Goal: Find specific page/section: Find specific page/section

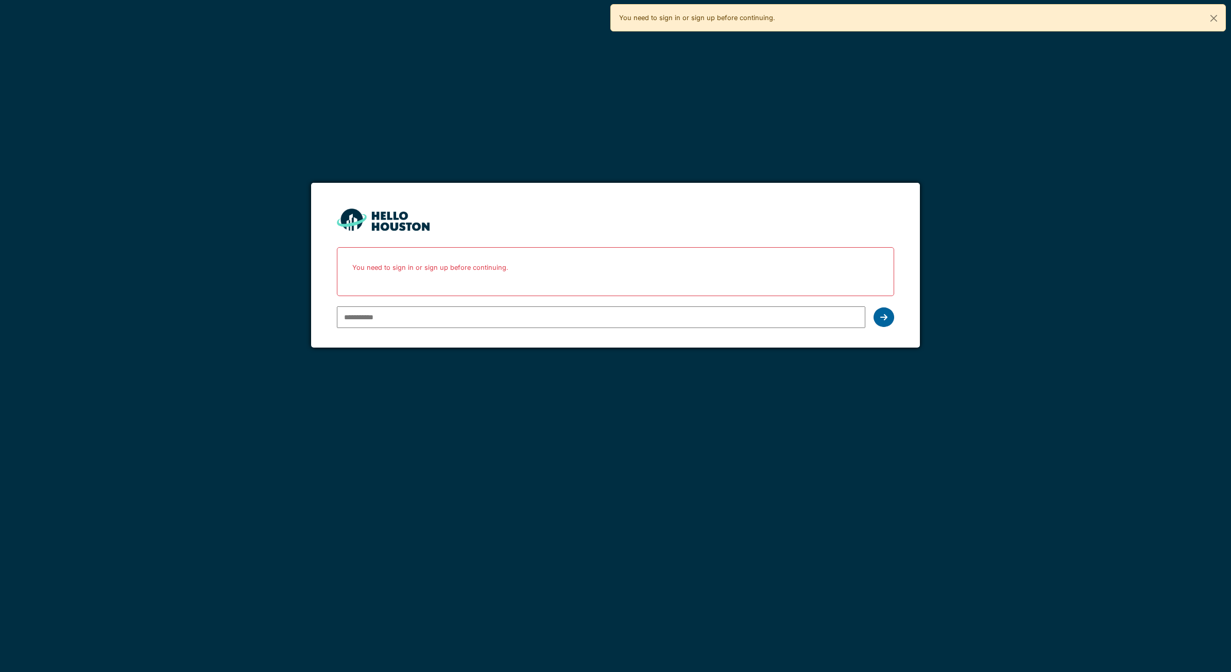
type input "**********"
click at [886, 317] on icon at bounding box center [883, 317] width 7 height 8
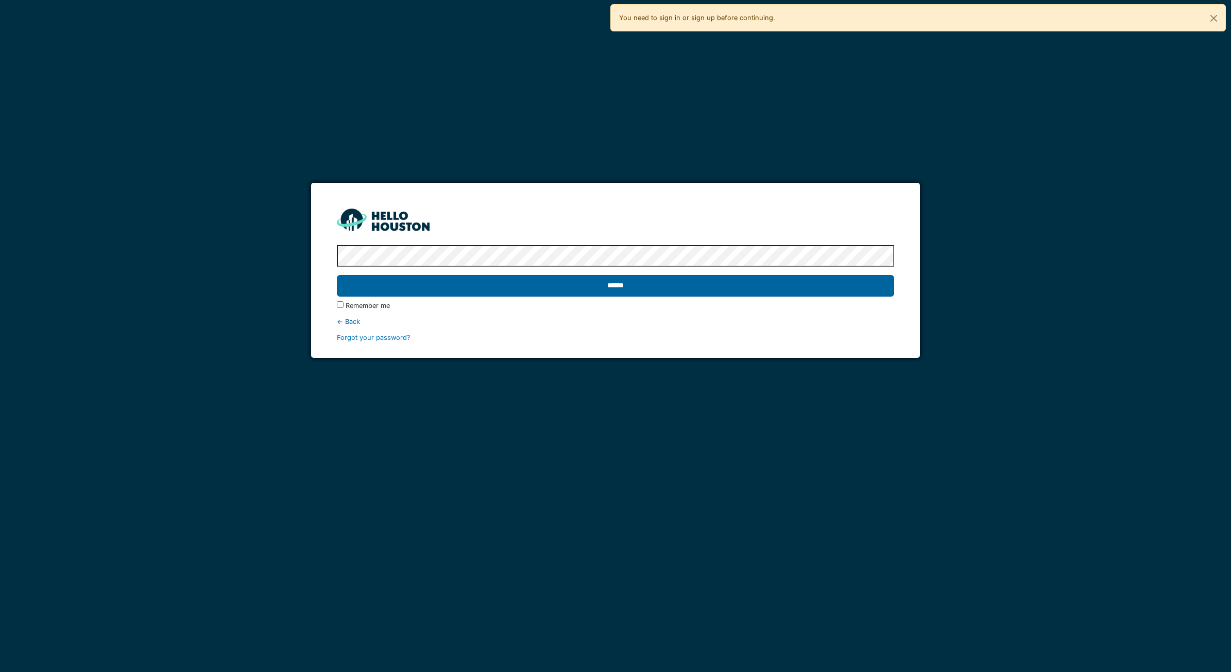
click at [701, 284] on input "******" at bounding box center [615, 286] width 557 height 22
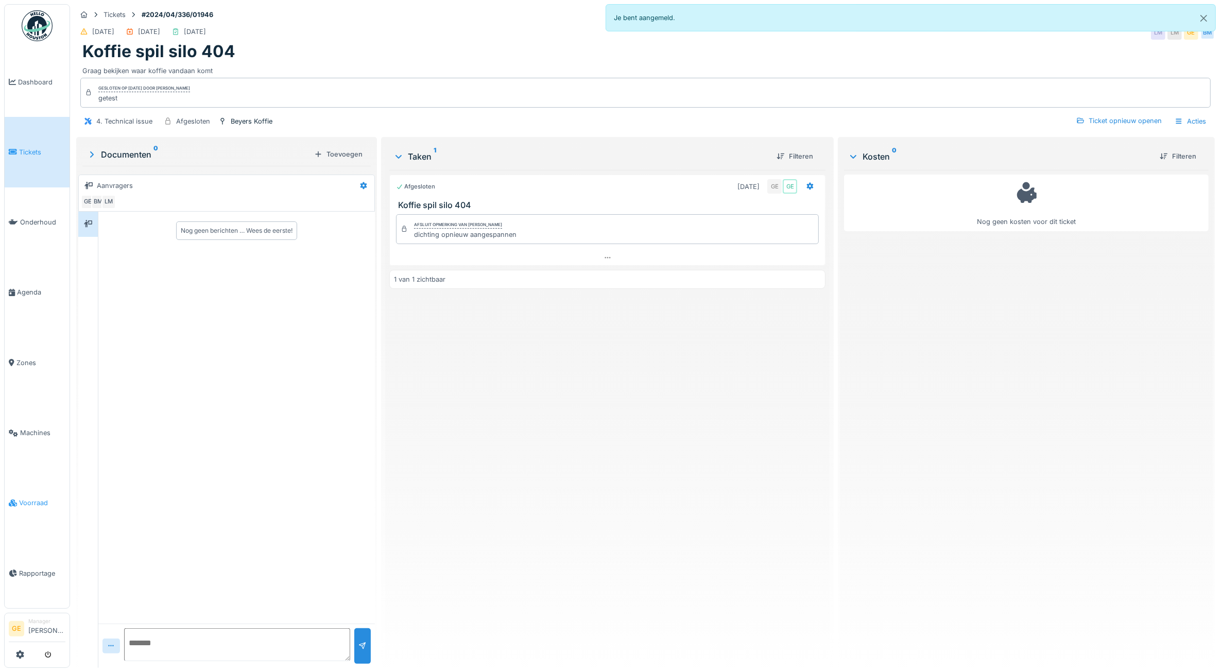
drag, startPoint x: 37, startPoint y: 491, endPoint x: 42, endPoint y: 485, distance: 8.0
click at [37, 498] on span "Voorraad" at bounding box center [42, 503] width 46 height 10
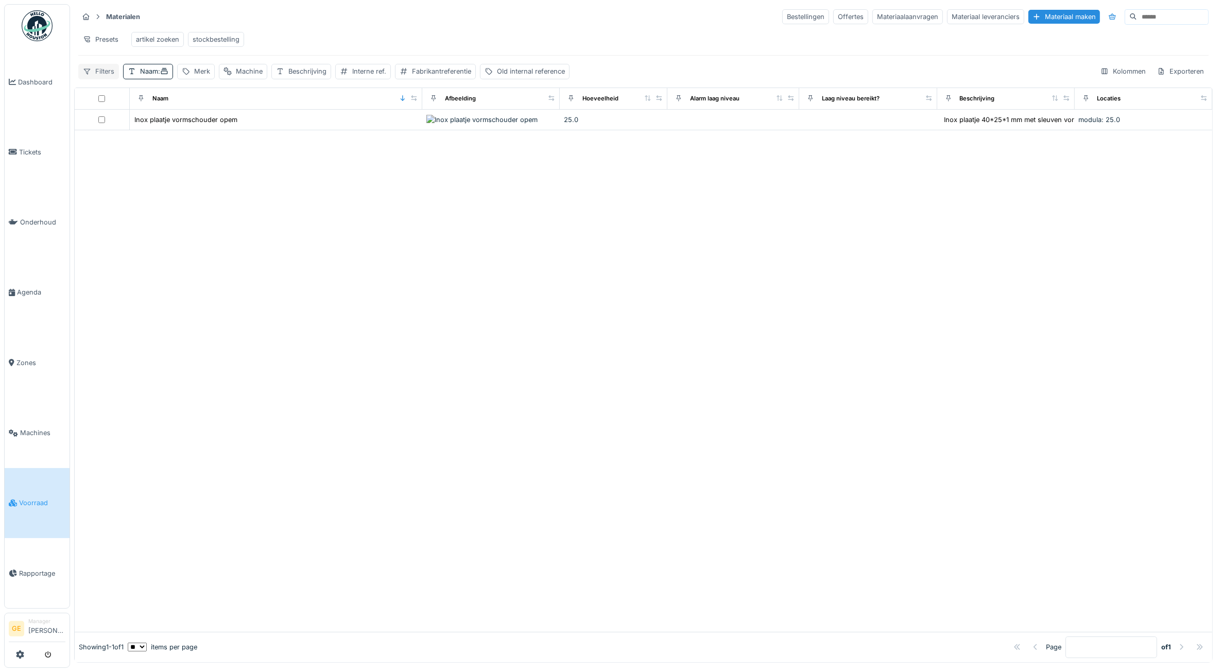
click at [105, 79] on div "Filters" at bounding box center [98, 71] width 41 height 15
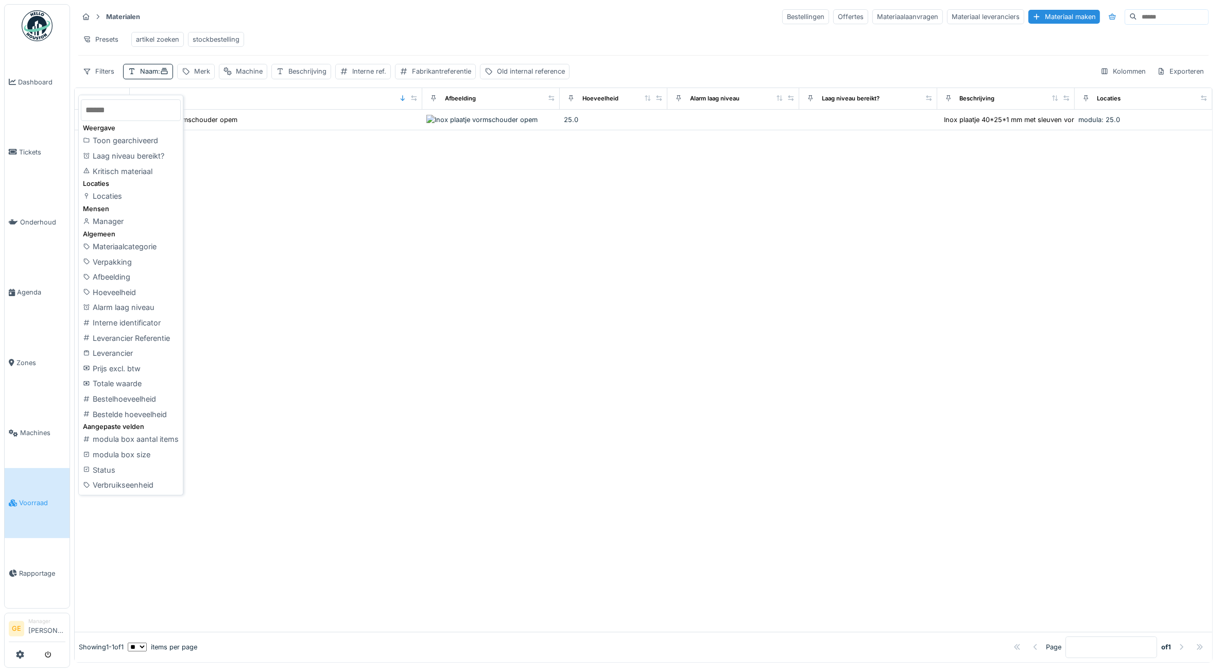
click at [132, 336] on div "Leverancier Referentie" at bounding box center [131, 338] width 100 height 15
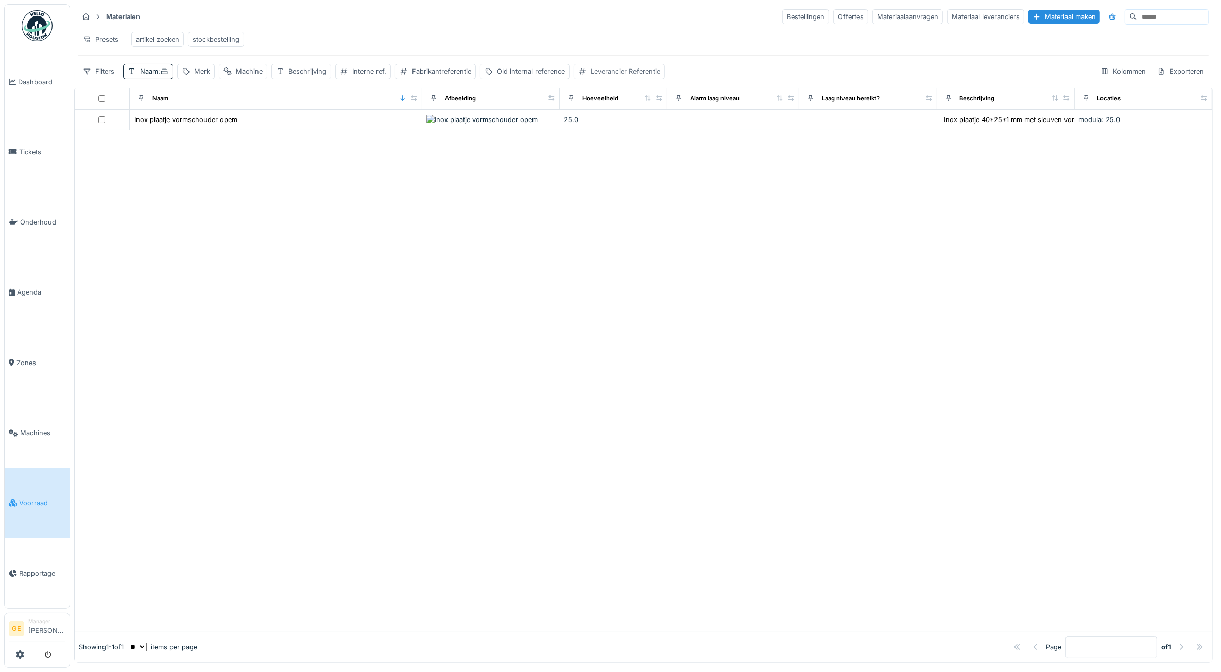
click at [629, 76] on div "Leverancier Referentie" at bounding box center [626, 71] width 70 height 10
click at [640, 134] on label "Leverancier Referentie" at bounding box center [633, 131] width 91 height 12
click at [640, 134] on Referentie_Y1MDk "Leverancier Referentie" at bounding box center [664, 132] width 160 height 22
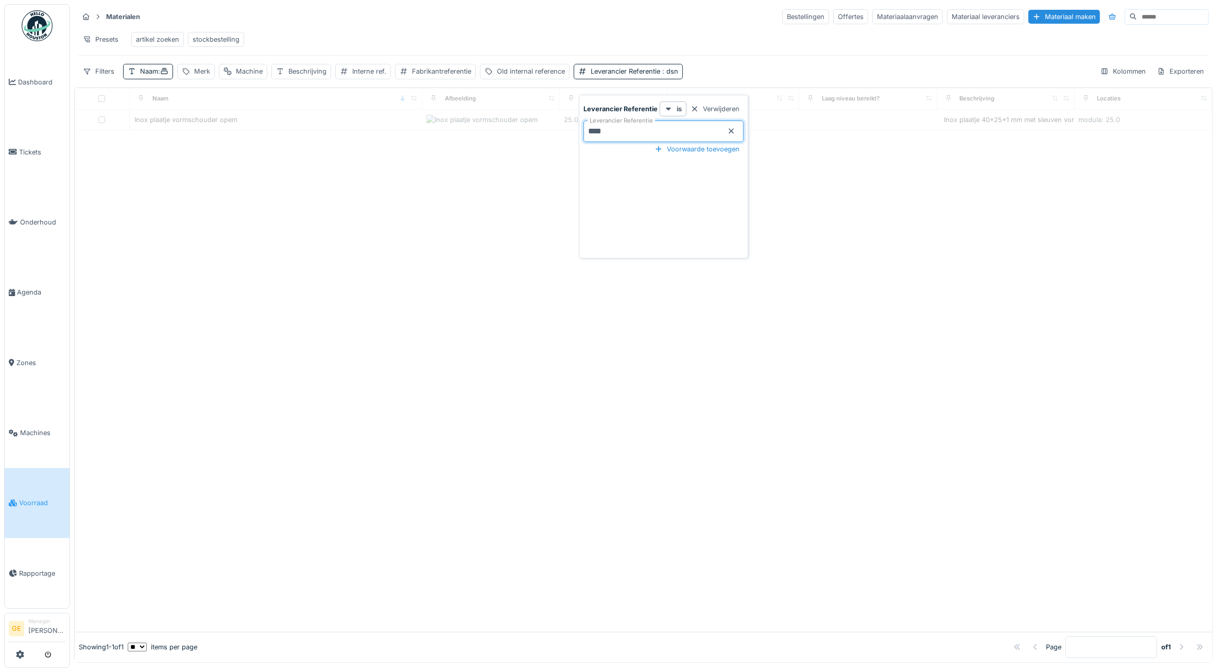
type Referentie_Y1MDk "****"
click at [392, 347] on div at bounding box center [644, 371] width 1138 height 522
click at [150, 76] on div "Naam :" at bounding box center [154, 71] width 28 height 10
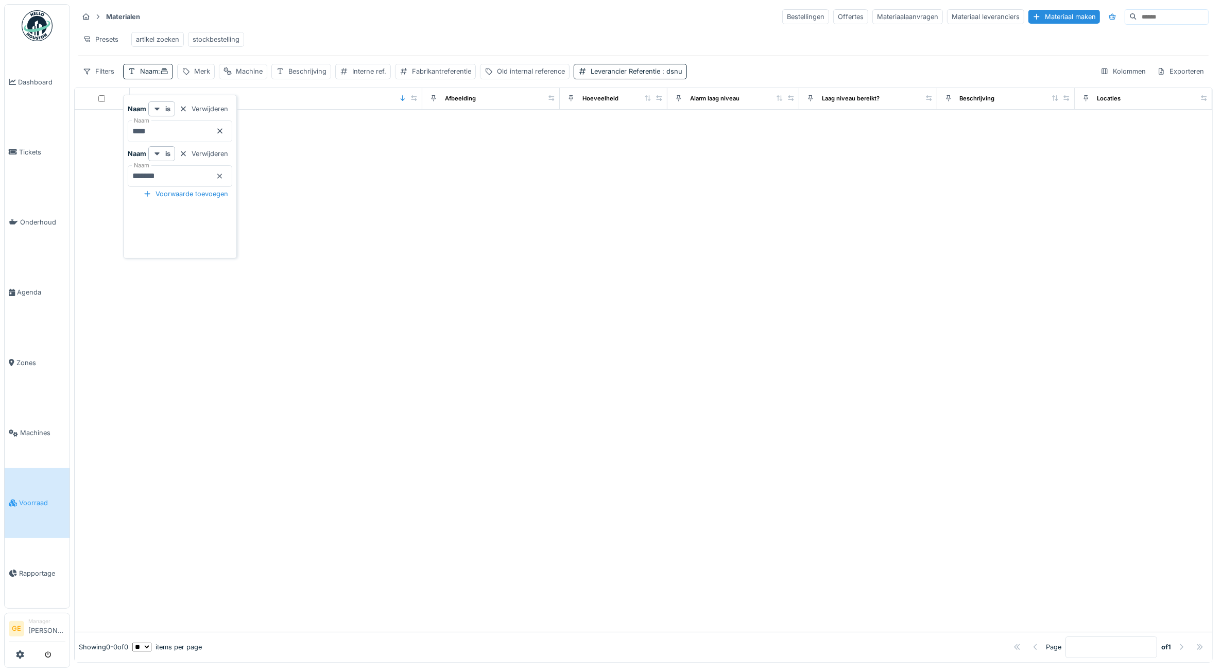
click at [224, 129] on icon at bounding box center [220, 131] width 8 height 7
click at [224, 176] on icon at bounding box center [220, 176] width 8 height 7
click at [421, 50] on div "Presets artikel zoeken stockbestelling" at bounding box center [643, 39] width 1131 height 23
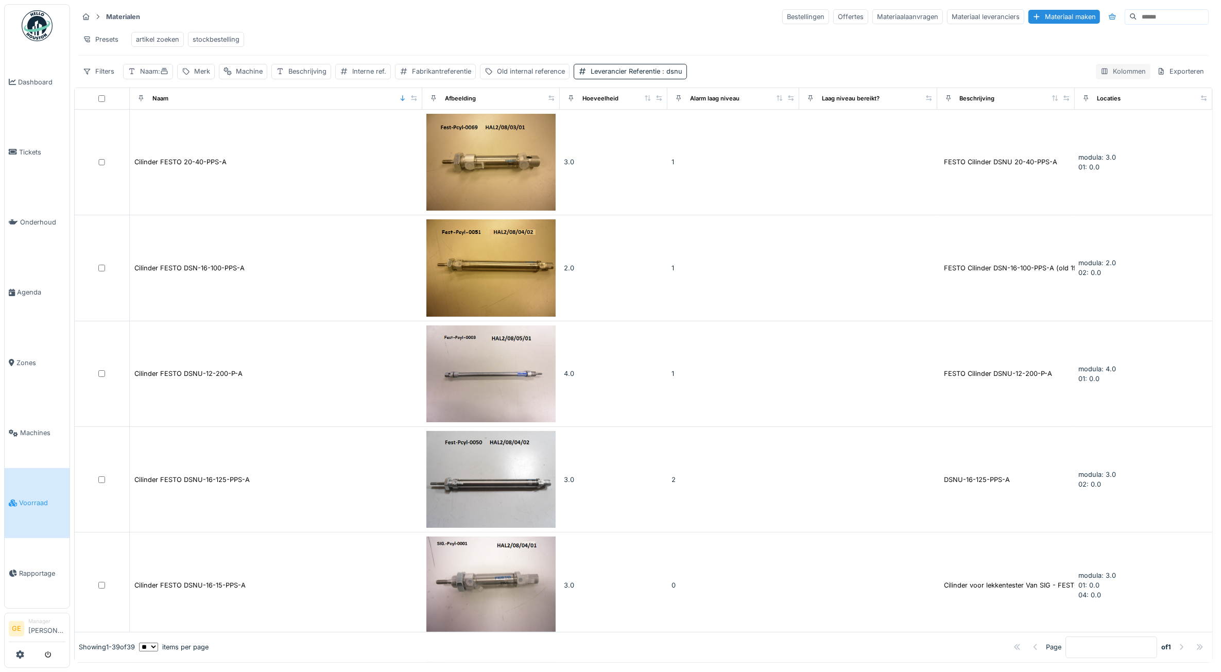
click at [1105, 79] on div "Kolommen" at bounding box center [1123, 71] width 55 height 15
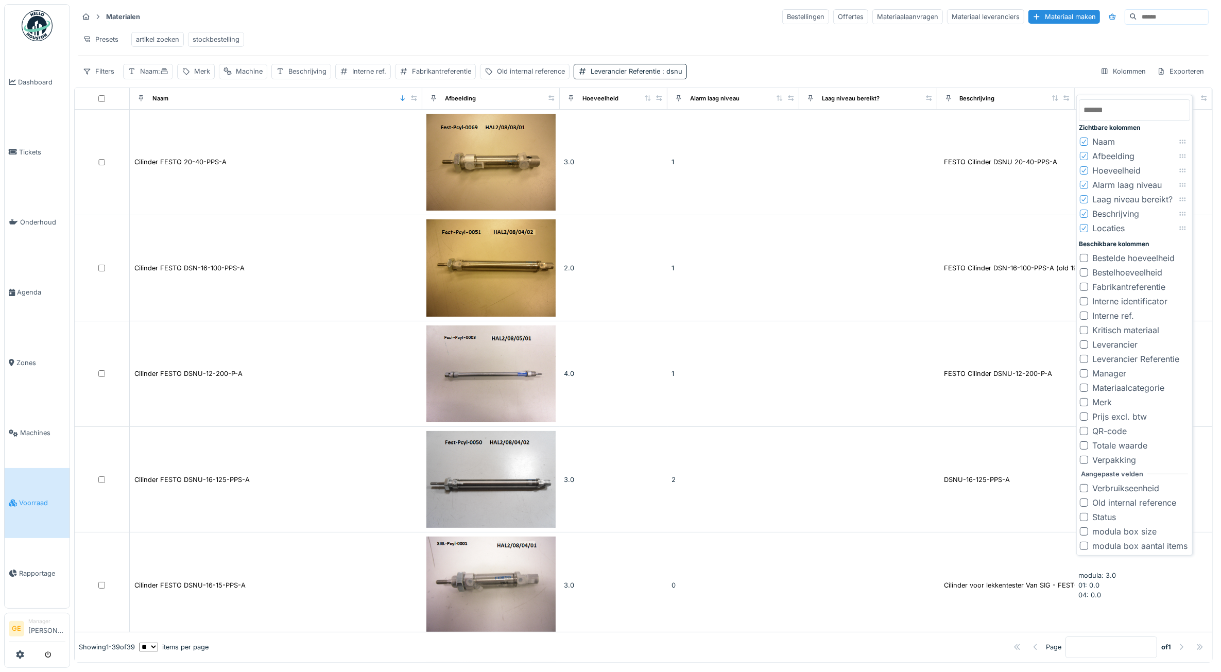
click at [1082, 357] on div at bounding box center [1084, 359] width 8 height 8
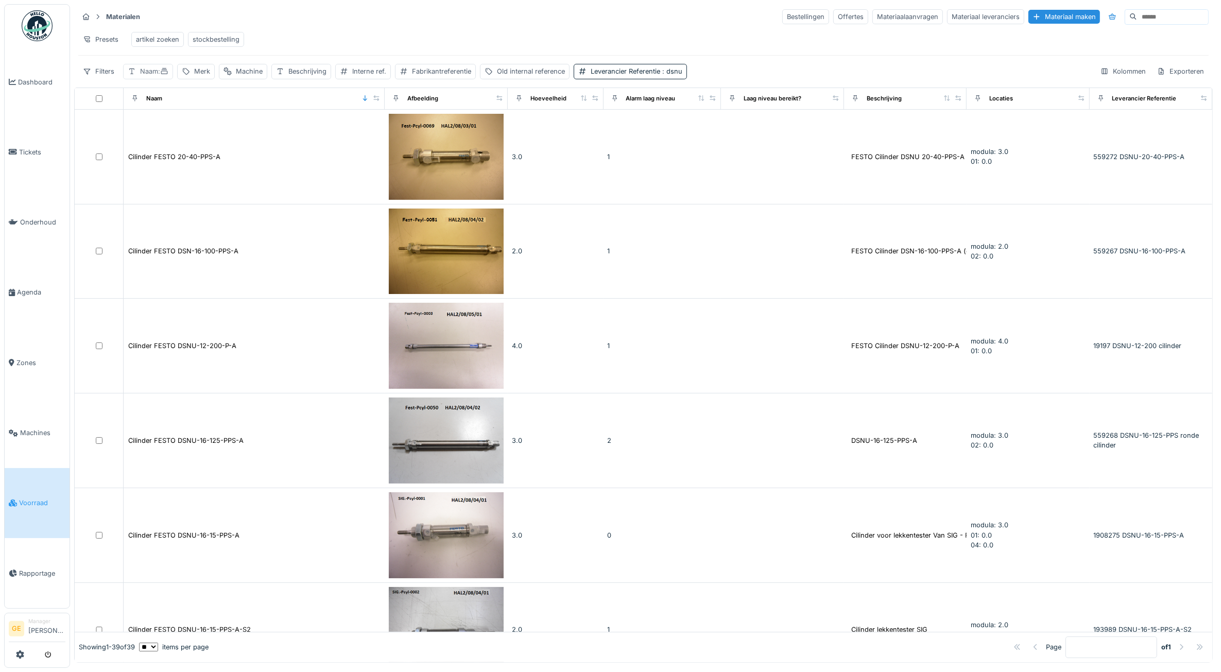
click at [143, 76] on div "Naam :" at bounding box center [154, 71] width 28 height 10
click at [663, 76] on div "Leverancier Referentie : dsnu" at bounding box center [637, 71] width 92 height 10
click at [730, 132] on icon at bounding box center [731, 131] width 8 height 7
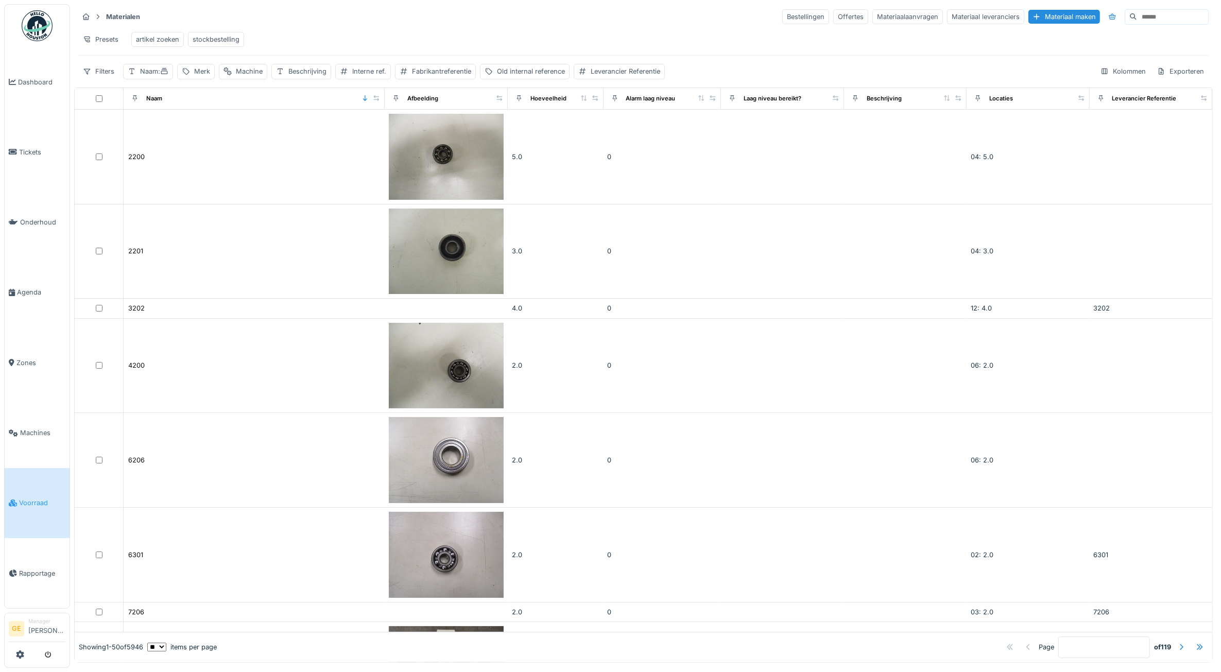
click at [751, 46] on div "Presets artikel zoeken stockbestelling" at bounding box center [643, 39] width 1131 height 23
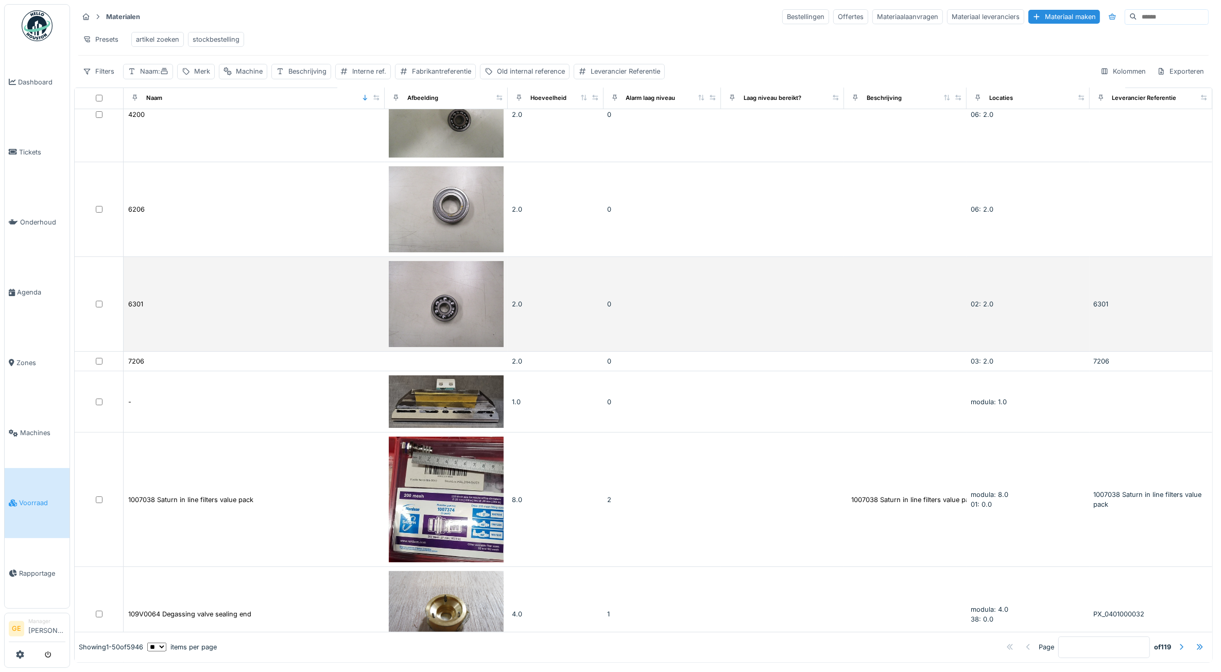
scroll to position [322, 0]
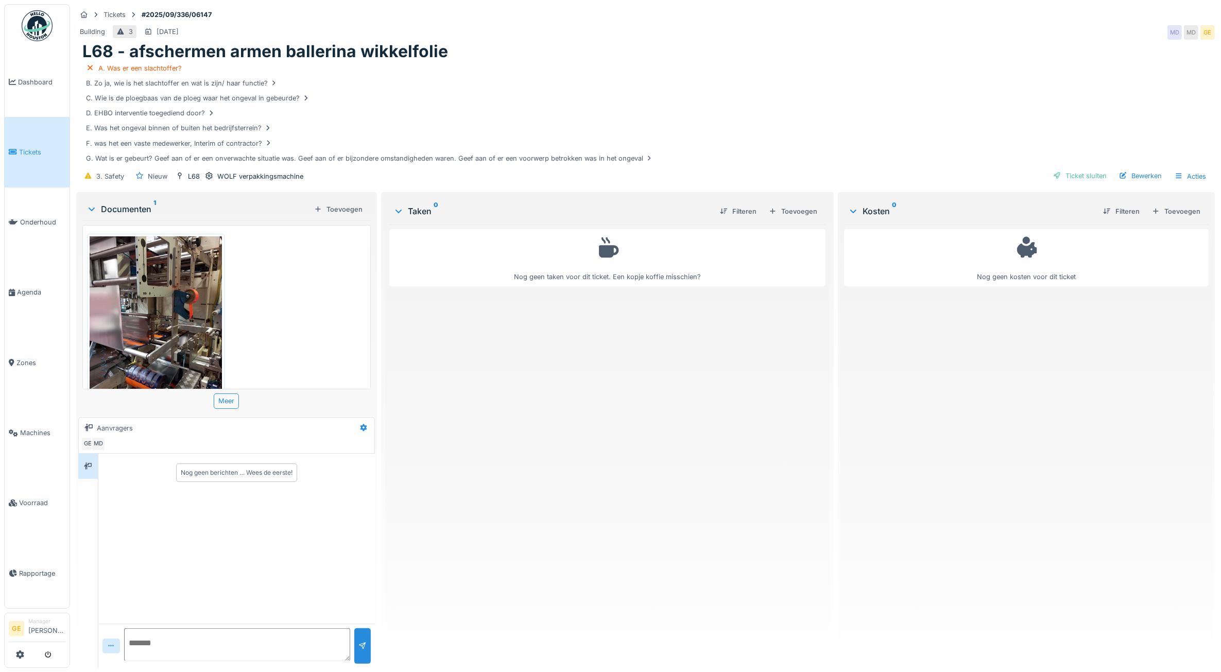
click at [155, 308] on img at bounding box center [156, 324] width 132 height 176
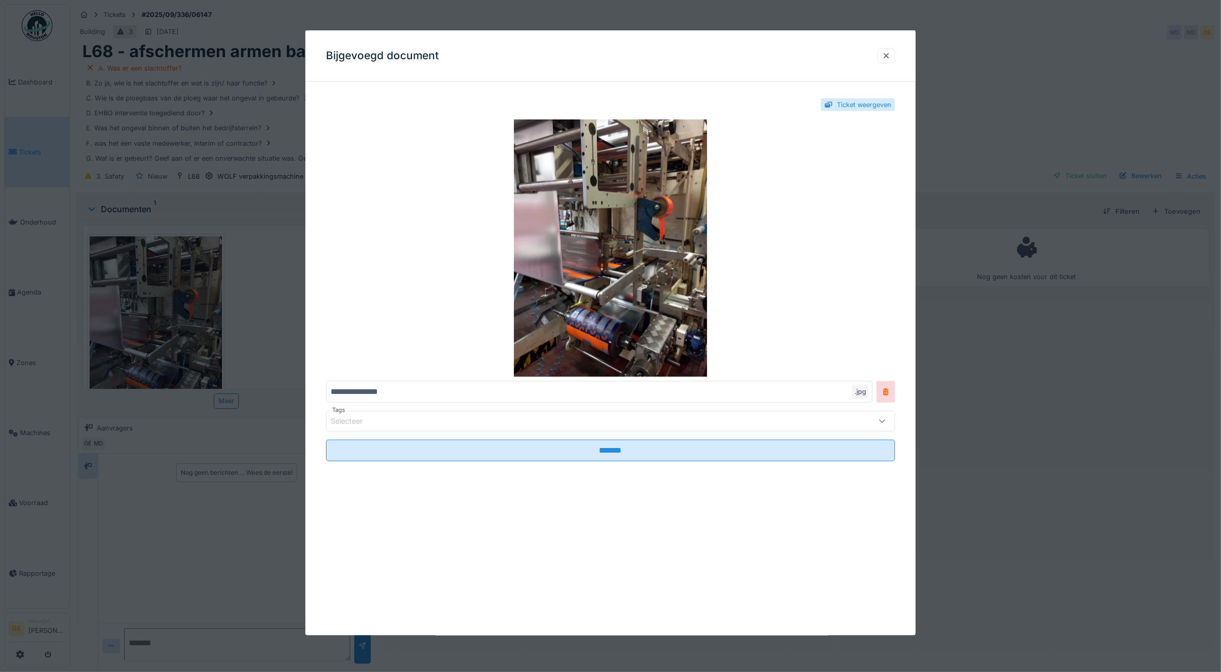
scroll to position [9, 0]
click at [890, 57] on div at bounding box center [886, 56] width 8 height 10
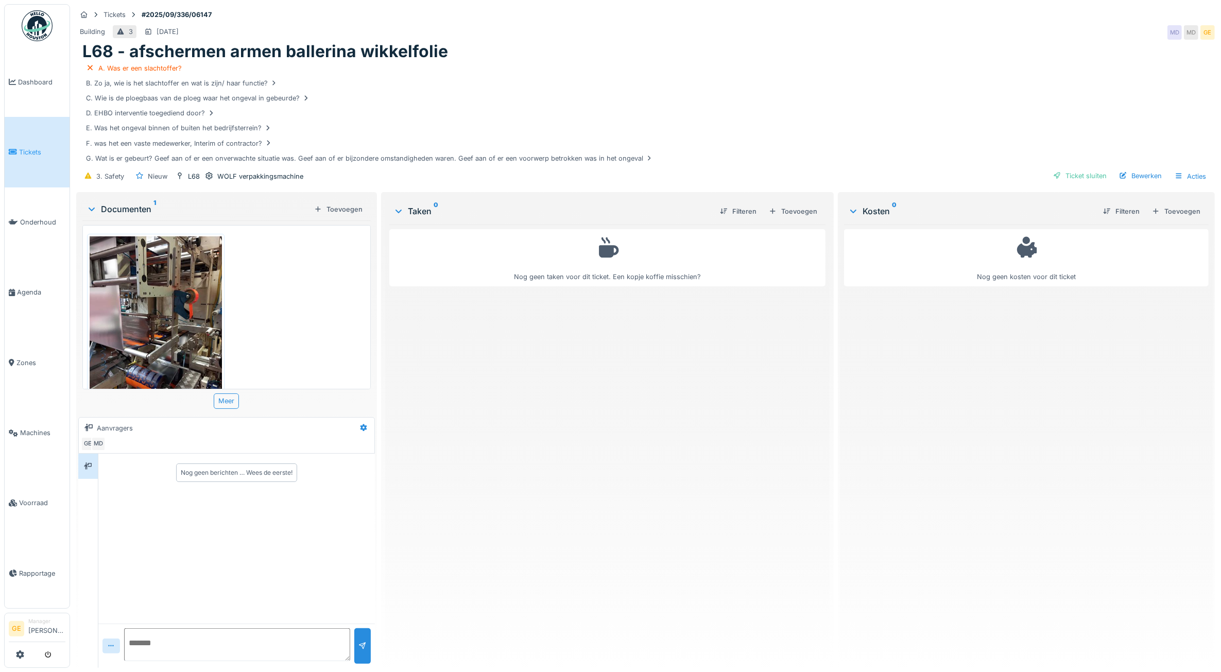
click at [670, 43] on div "L68 - afschermen armen ballerina wikkelfolie" at bounding box center [645, 52] width 1126 height 20
